Goal: Task Accomplishment & Management: Use online tool/utility

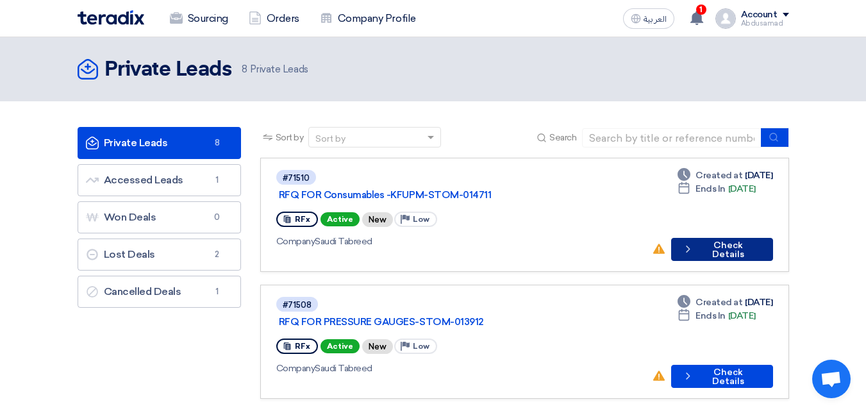
click at [736, 238] on button "Check details Check Details" at bounding box center [722, 249] width 102 height 23
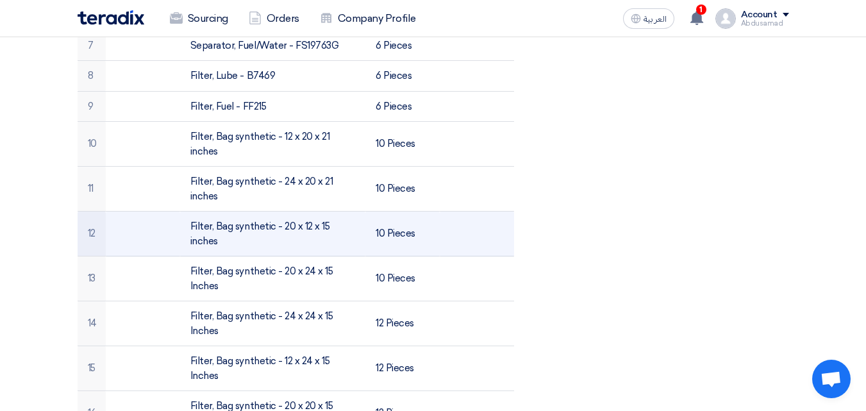
scroll to position [641, 0]
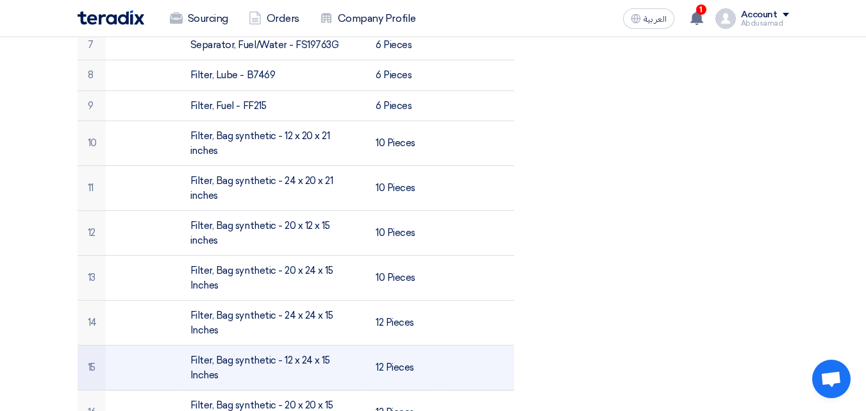
drag, startPoint x: 361, startPoint y: 344, endPoint x: 185, endPoint y: 343, distance: 176.8
click at [185, 345] on td "Filter, Bag synthetic - 12 x 24 x 15 Inches" at bounding box center [272, 367] width 185 height 45
copy td "Filter, Bag synthetic - 12 x 24 x 15 Inches"
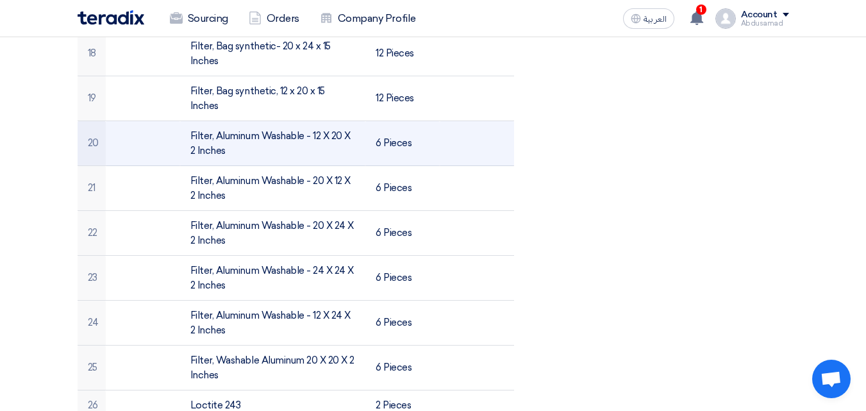
scroll to position [897, 0]
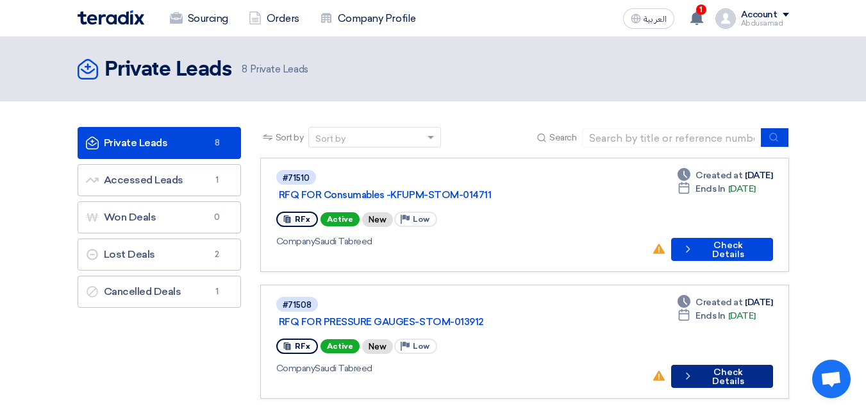
click at [717, 365] on button "Check details Check Details" at bounding box center [721, 376] width 101 height 23
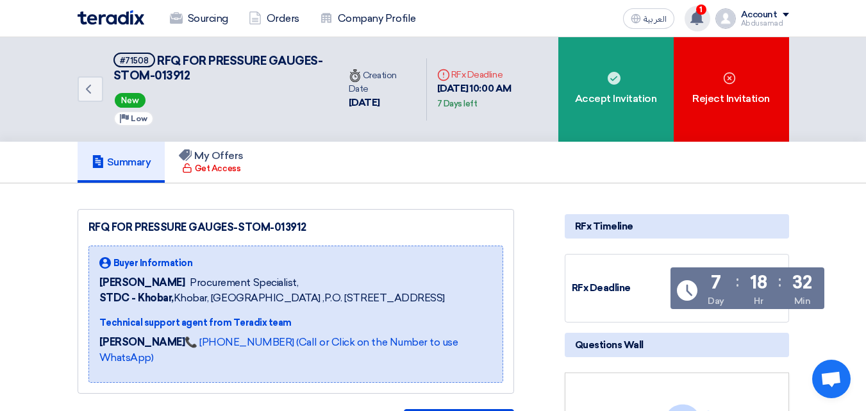
click at [693, 22] on use at bounding box center [696, 18] width 13 height 14
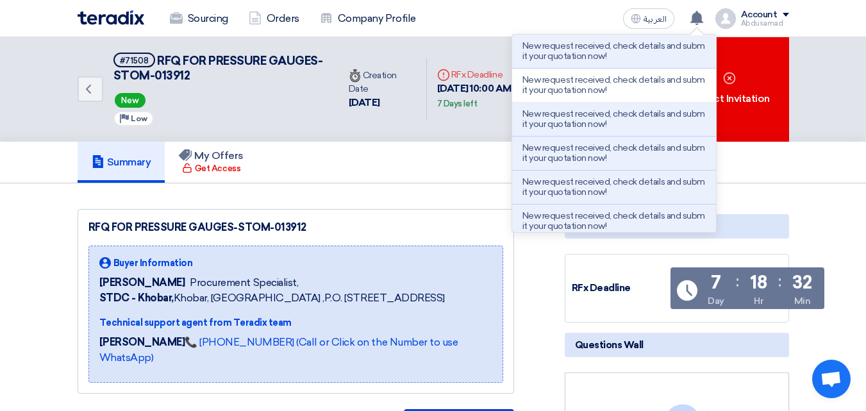
click at [652, 42] on p "New request received, check details and submit your quotation now!" at bounding box center [613, 51] width 183 height 21
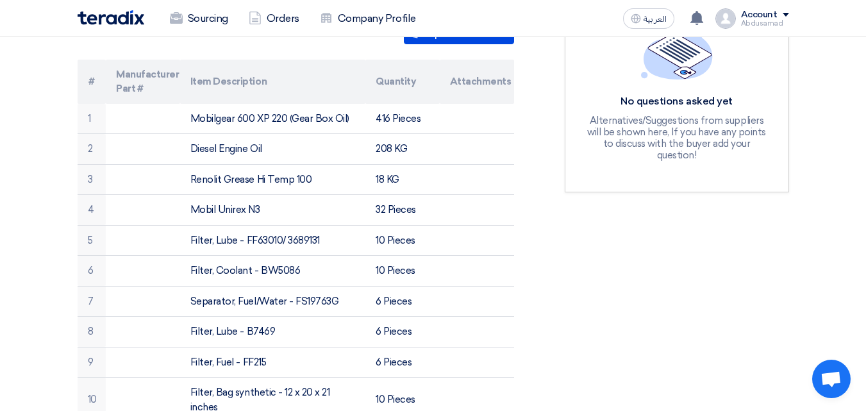
scroll to position [449, 0]
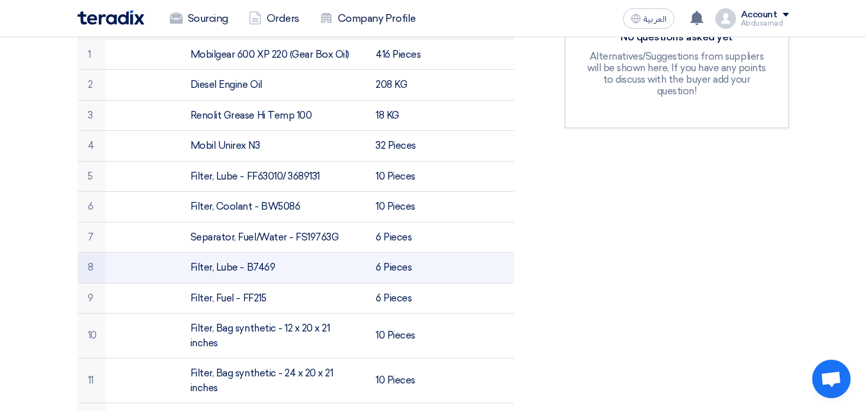
drag, startPoint x: 276, startPoint y: 265, endPoint x: 255, endPoint y: 266, distance: 21.2
click at [255, 266] on td "Filter, Lube - B7469" at bounding box center [272, 267] width 185 height 31
drag, startPoint x: 249, startPoint y: 266, endPoint x: 239, endPoint y: 267, distance: 10.3
click at [236, 267] on td "Filter, Lube - B7469" at bounding box center [272, 267] width 185 height 31
drag, startPoint x: 277, startPoint y: 267, endPoint x: 184, endPoint y: 262, distance: 93.0
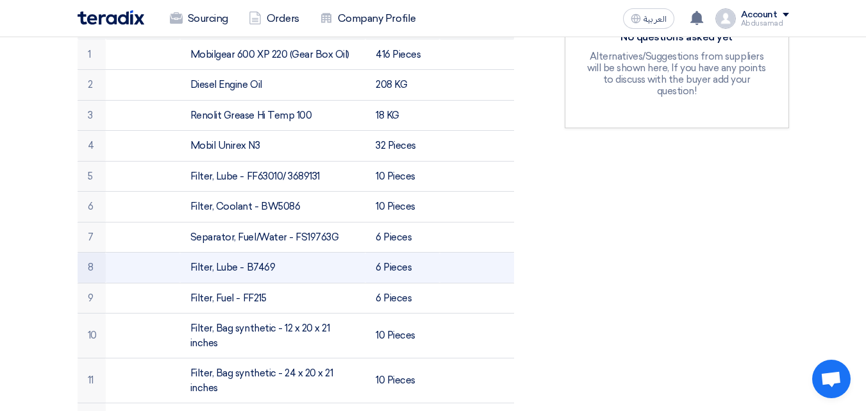
click at [179, 261] on tr "8 Filter, Lube - B7469 6 Pieces" at bounding box center [296, 267] width 436 height 31
copy tr "Filter, Lube - B7469"
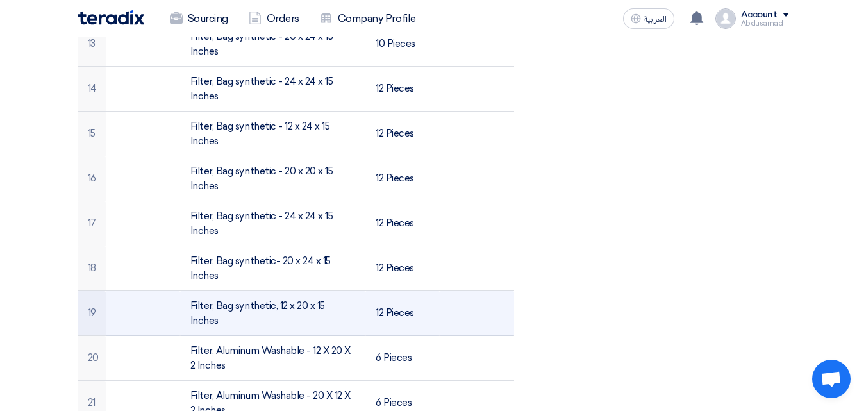
scroll to position [897, 0]
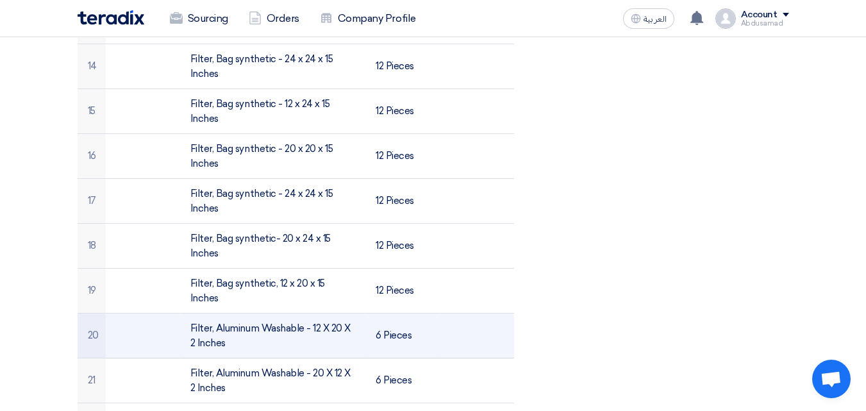
drag, startPoint x: 227, startPoint y: 300, endPoint x: 193, endPoint y: 293, distance: 34.6
click at [188, 313] on td "Filter, Aluminum Washable - 12 X 20 X 2 Inches" at bounding box center [272, 335] width 185 height 45
copy td "Filter, Aluminum Washable - 12 X 20 X 2 Inches"
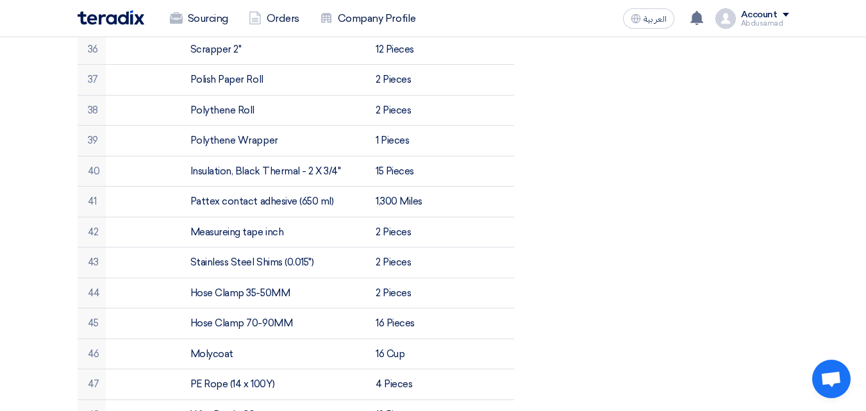
scroll to position [1794, 0]
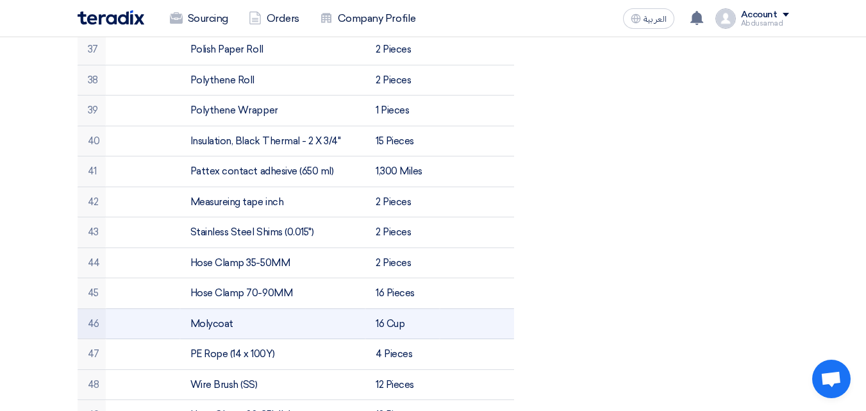
click at [236, 308] on td "Molycoat" at bounding box center [272, 323] width 185 height 31
drag, startPoint x: 235, startPoint y: 278, endPoint x: 190, endPoint y: 281, distance: 45.0
click at [186, 308] on td "Molycoat" at bounding box center [272, 323] width 185 height 31
copy td "Molycoat"
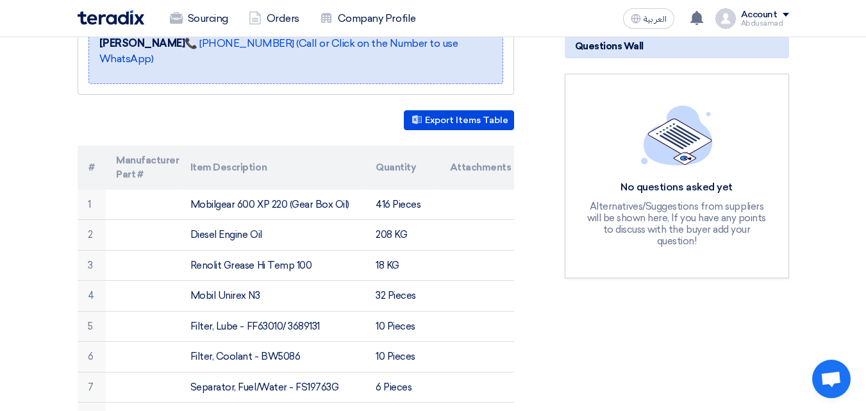
scroll to position [192, 0]
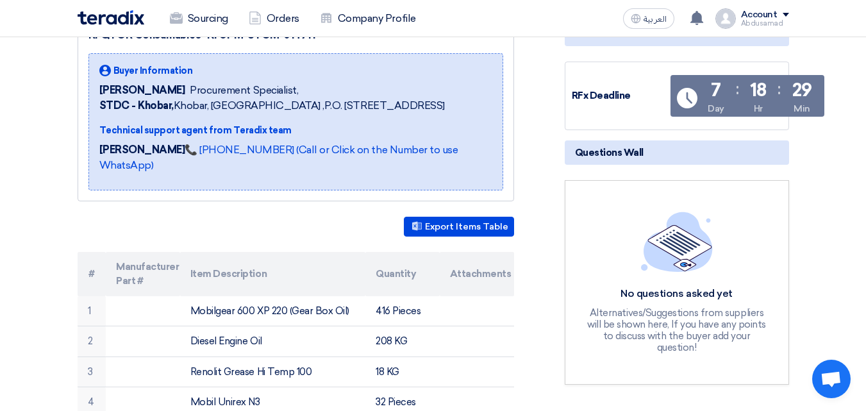
click at [667, 262] on img at bounding box center [677, 241] width 72 height 60
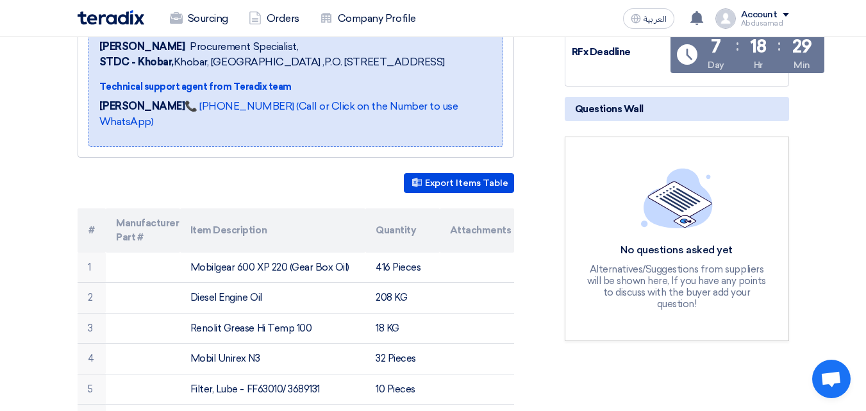
scroll to position [256, 0]
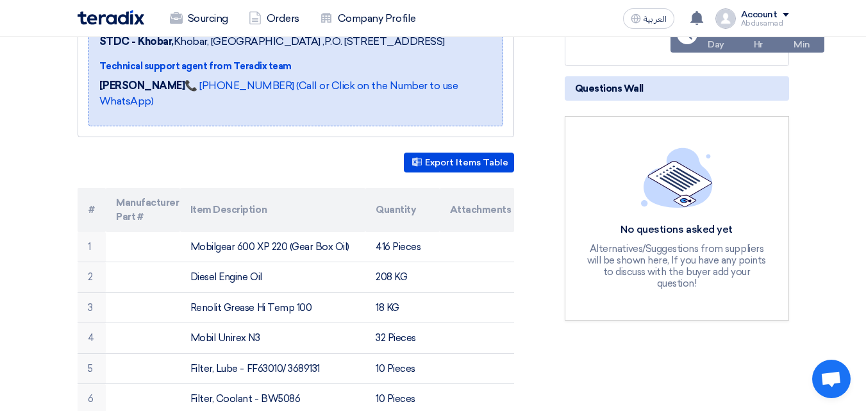
click at [688, 263] on div "Alternatives/Suggestions from suppliers will be shown here, If you have any poi…" at bounding box center [676, 266] width 187 height 46
click at [632, 93] on span "Questions Wall" at bounding box center [609, 88] width 69 height 14
click at [685, 175] on img at bounding box center [677, 177] width 72 height 60
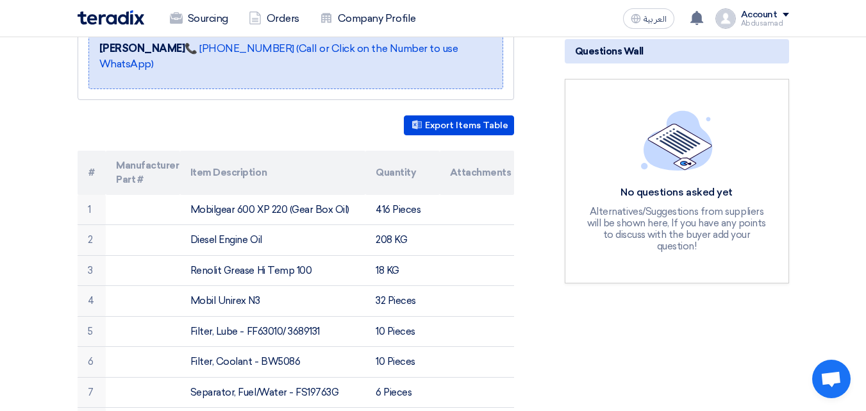
scroll to position [320, 0]
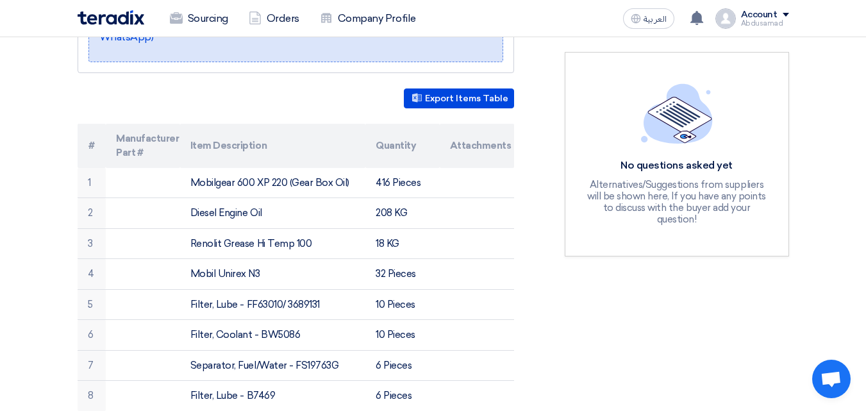
click at [703, 201] on div "Alternatives/Suggestions from suppliers will be shown here, If you have any poi…" at bounding box center [676, 202] width 187 height 46
click at [827, 374] on span "Open chat" at bounding box center [830, 380] width 21 height 18
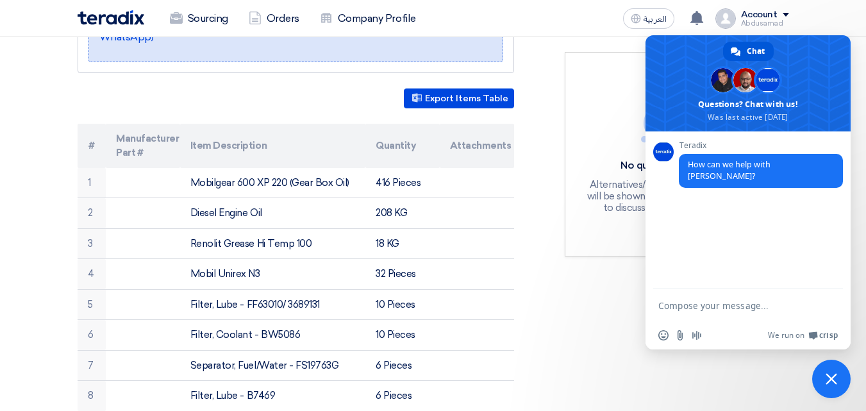
click at [661, 174] on div "Teradix How can we help with Teradix?" at bounding box center [747, 210] width 205 height 158
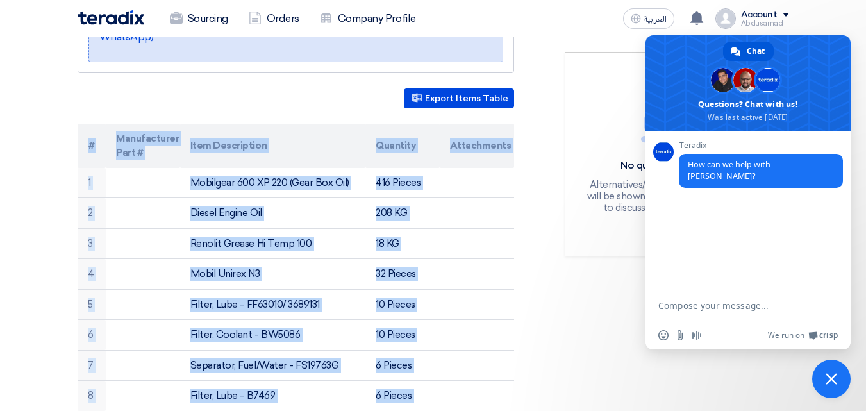
click at [832, 372] on span "Close chat" at bounding box center [831, 378] width 38 height 38
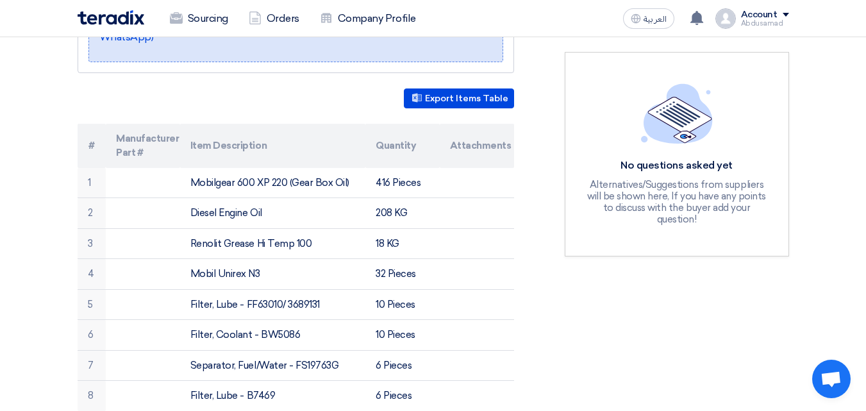
click at [670, 166] on div "No questions asked yet" at bounding box center [676, 165] width 187 height 13
click at [679, 172] on div "No questions asked yet Alternatives/Suggestions from suppliers will be shown he…" at bounding box center [676, 192] width 187 height 66
click at [673, 195] on div "Alternatives/Suggestions from suppliers will be shown here, If you have any poi…" at bounding box center [676, 202] width 187 height 46
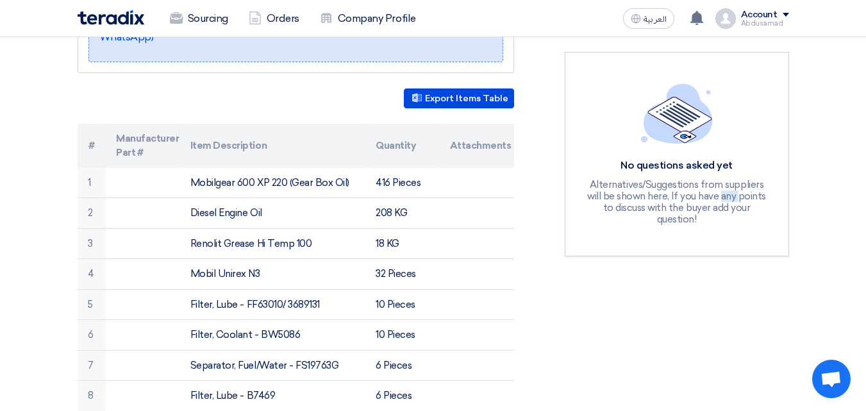
click at [673, 195] on div "Alternatives/Suggestions from suppliers will be shown here, If you have any poi…" at bounding box center [676, 202] width 187 height 46
click at [674, 124] on img at bounding box center [677, 113] width 72 height 60
click at [675, 122] on img at bounding box center [677, 113] width 72 height 60
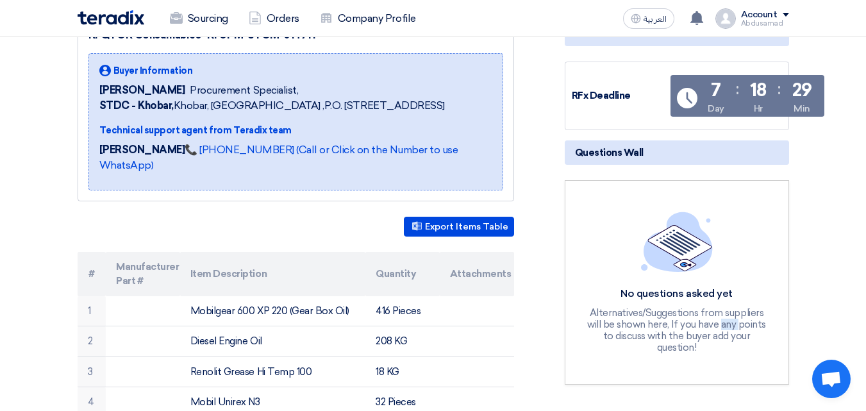
scroll to position [128, 0]
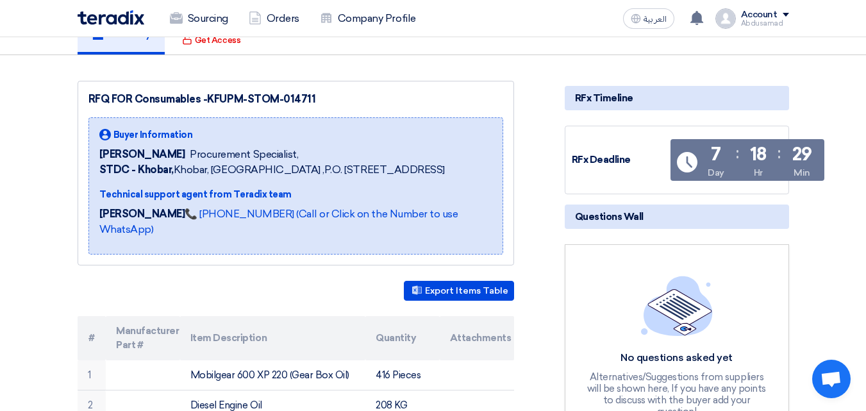
click at [620, 215] on span "Questions Wall" at bounding box center [609, 217] width 69 height 14
click at [636, 224] on h5 "Questions Wall" at bounding box center [677, 216] width 224 height 24
click at [636, 221] on span "Questions Wall" at bounding box center [609, 217] width 69 height 14
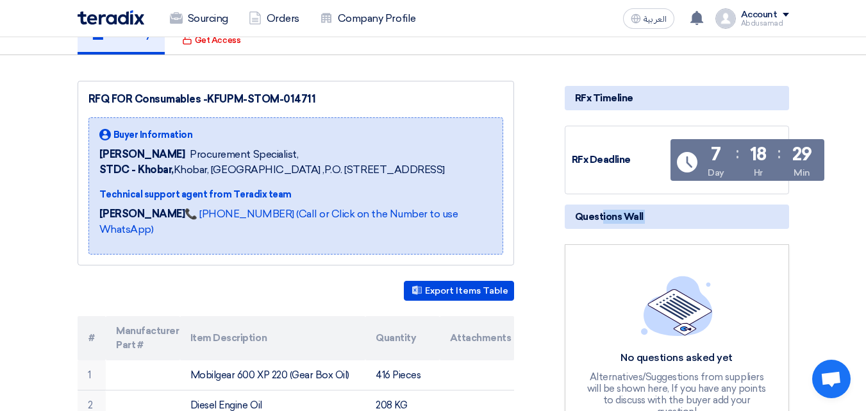
click at [639, 220] on span "Questions Wall" at bounding box center [609, 217] width 69 height 14
click at [662, 215] on h5 "Questions Wall" at bounding box center [677, 216] width 224 height 24
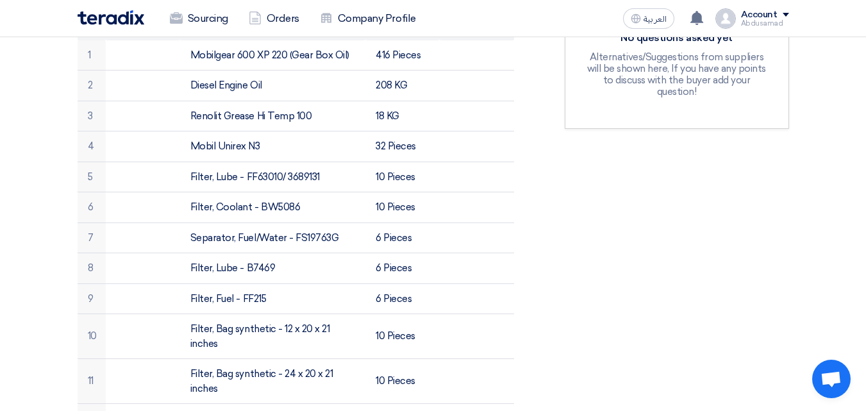
scroll to position [449, 0]
click at [693, 81] on div "Alternatives/Suggestions from suppliers will be shown here, If you have any poi…" at bounding box center [676, 74] width 187 height 46
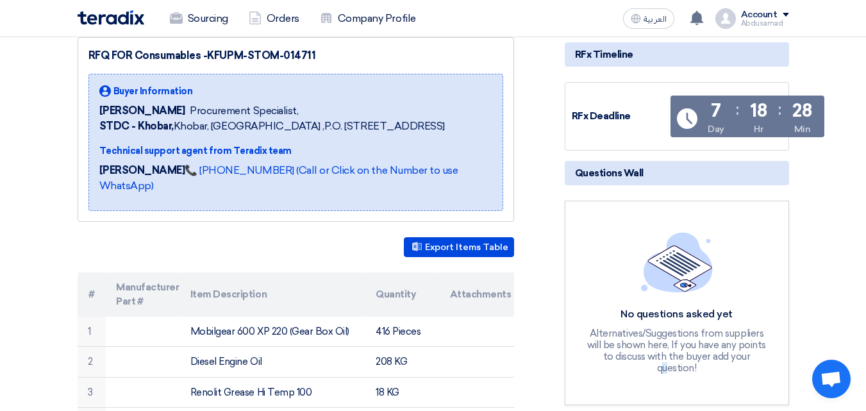
scroll to position [64, 0]
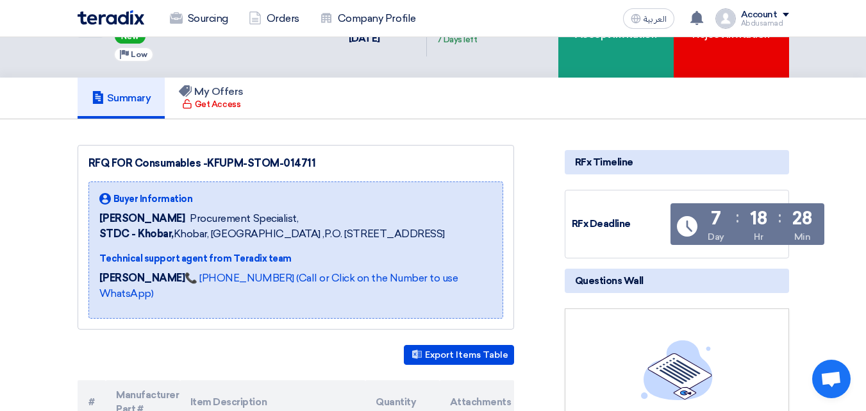
click at [650, 279] on h5 "Questions Wall" at bounding box center [677, 280] width 224 height 24
click at [598, 281] on span "Questions Wall" at bounding box center [609, 281] width 69 height 14
drag, startPoint x: 598, startPoint y: 281, endPoint x: 627, endPoint y: 286, distance: 29.2
click at [598, 283] on span "Questions Wall" at bounding box center [609, 281] width 69 height 14
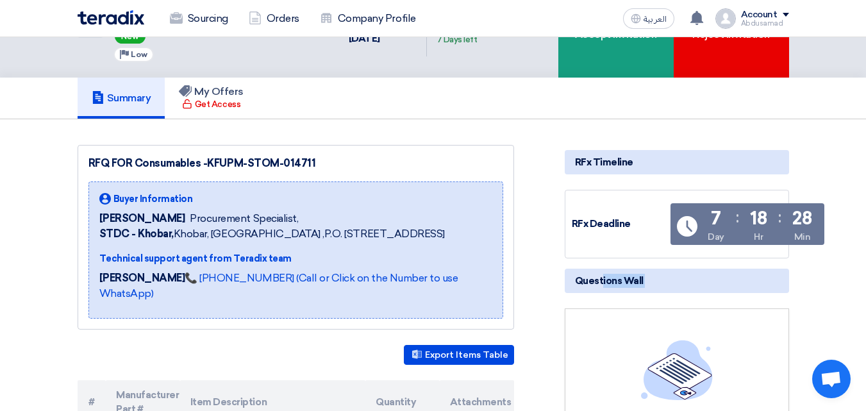
click at [648, 286] on h5 "Questions Wall" at bounding box center [677, 280] width 224 height 24
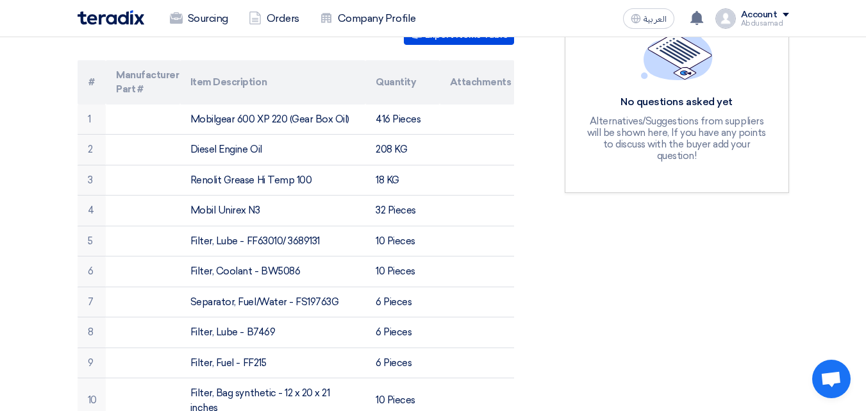
scroll to position [384, 0]
click at [659, 133] on div "Alternatives/Suggestions from suppliers will be shown here, If you have any poi…" at bounding box center [676, 138] width 187 height 46
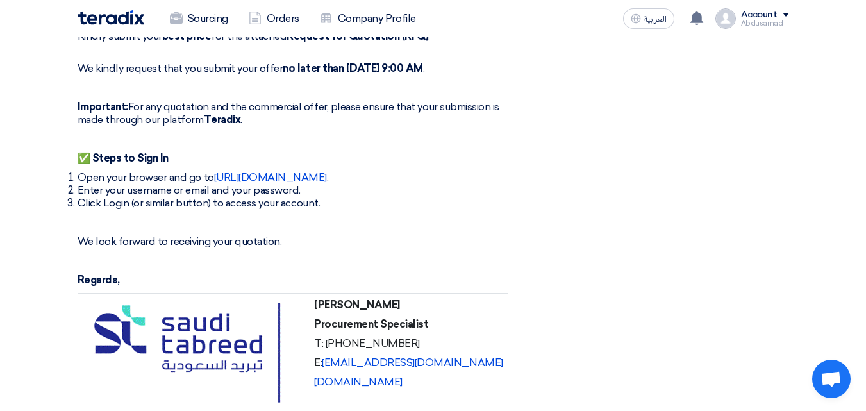
scroll to position [3332, 0]
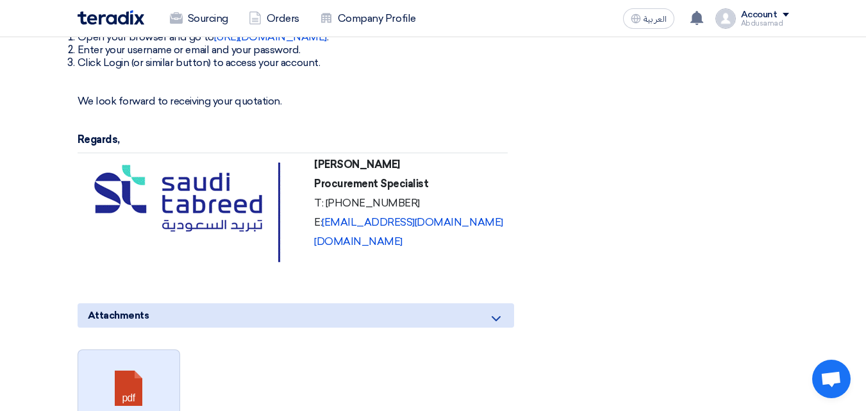
click at [114, 350] on link at bounding box center [129, 388] width 103 height 77
click at [122, 350] on link at bounding box center [129, 388] width 103 height 77
